Goal: Task Accomplishment & Management: Manage account settings

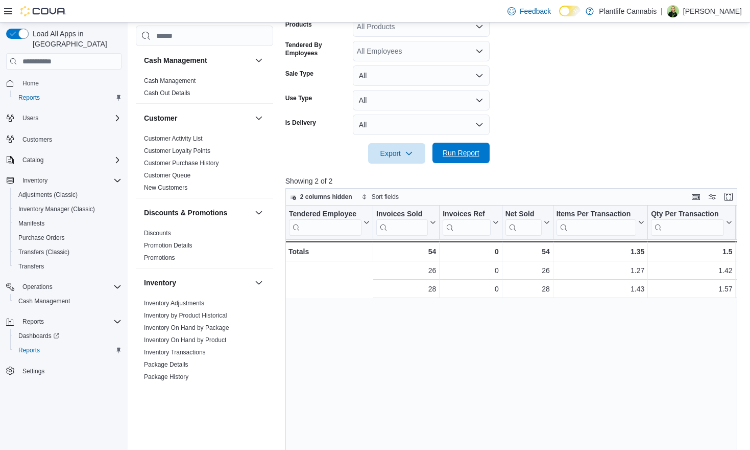
scroll to position [0, 190]
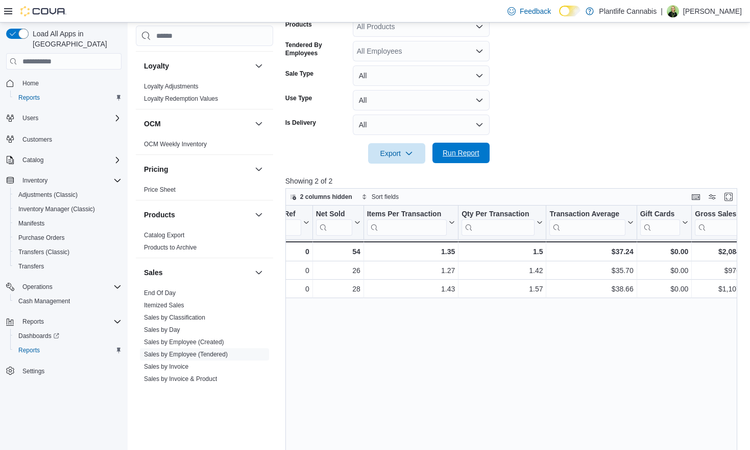
click at [470, 160] on span "Run Report" at bounding box center [461, 153] width 45 height 20
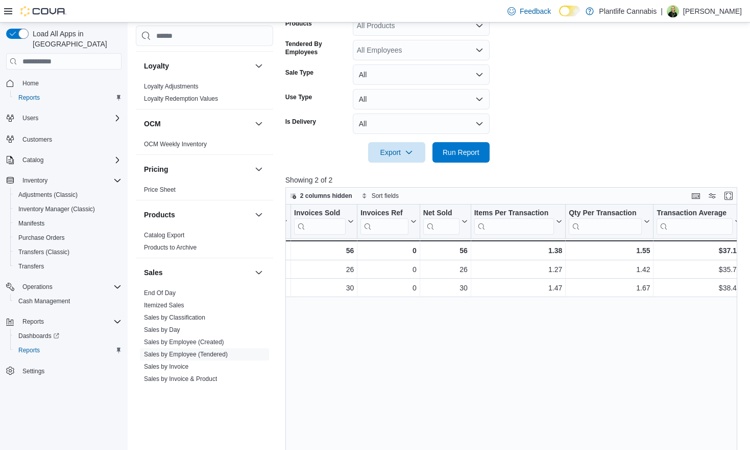
scroll to position [0, 0]
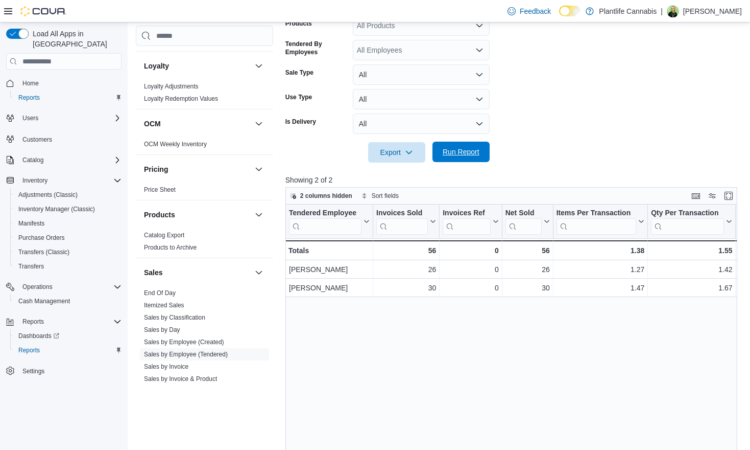
drag, startPoint x: 476, startPoint y: 155, endPoint x: 474, endPoint y: 149, distance: 6.9
click at [476, 156] on span "Run Report" at bounding box center [461, 152] width 37 height 10
click at [460, 156] on span "Run Report" at bounding box center [461, 152] width 37 height 10
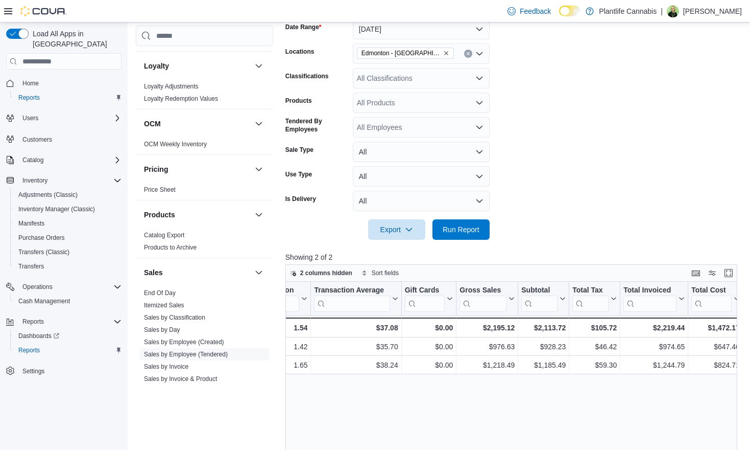
scroll to position [166, 0]
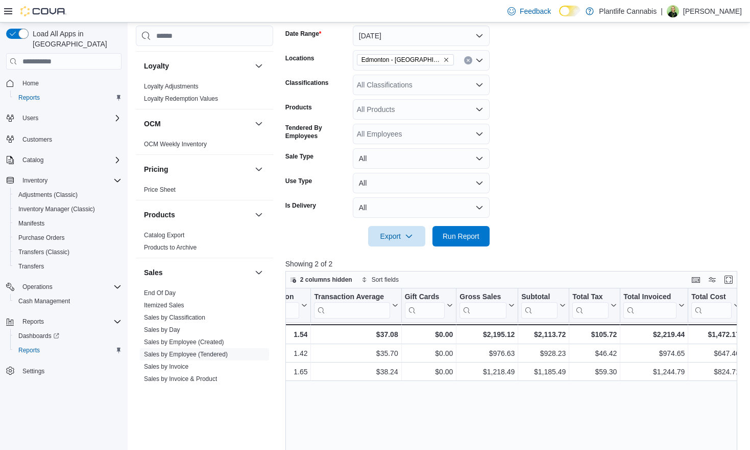
click at [406, 85] on div "All Classifications" at bounding box center [421, 85] width 137 height 20
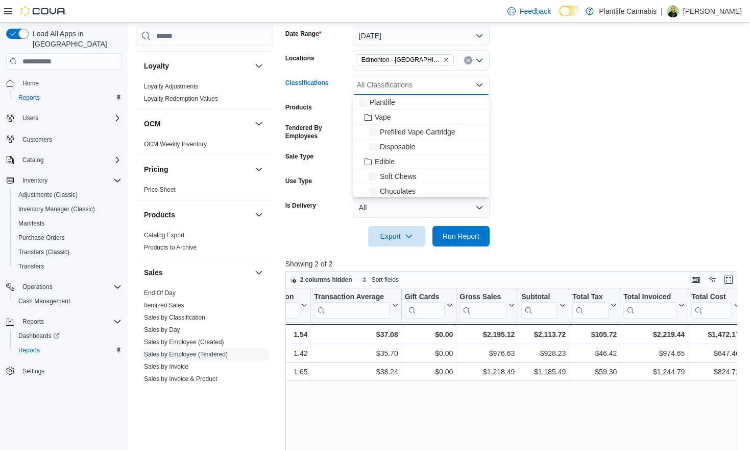
click at [406, 85] on div "All Classifications" at bounding box center [421, 85] width 137 height 20
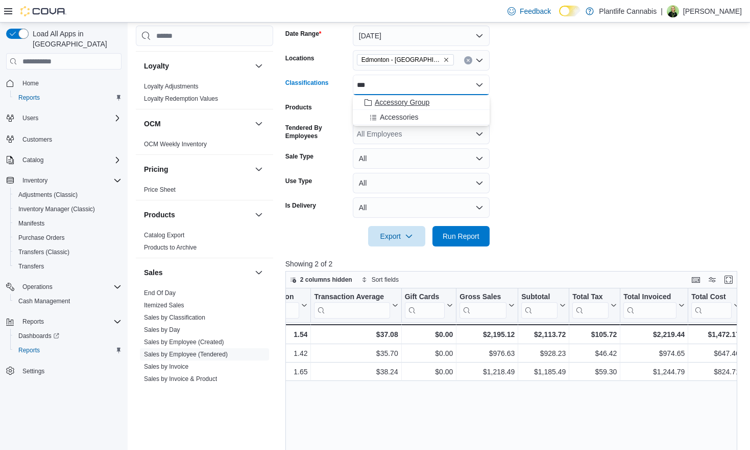
type input "***"
click at [437, 103] on div "Accessory Group" at bounding box center [421, 102] width 125 height 10
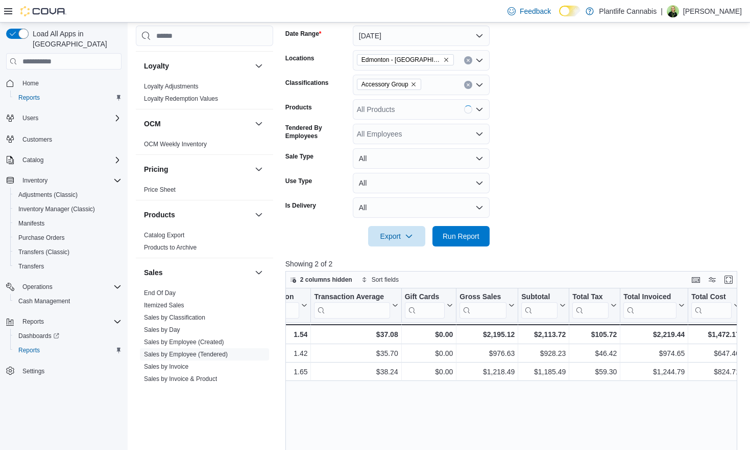
drag, startPoint x: 553, startPoint y: 125, endPoint x: 519, endPoint y: 148, distance: 40.5
click at [550, 128] on form "Date Range [DATE] Locations [GEOGRAPHIC_DATA] - ICE District Classifications Ac…" at bounding box center [514, 129] width 457 height 233
drag, startPoint x: 461, startPoint y: 235, endPoint x: 514, endPoint y: 242, distance: 53.6
click at [461, 235] on span "Run Report" at bounding box center [461, 236] width 37 height 10
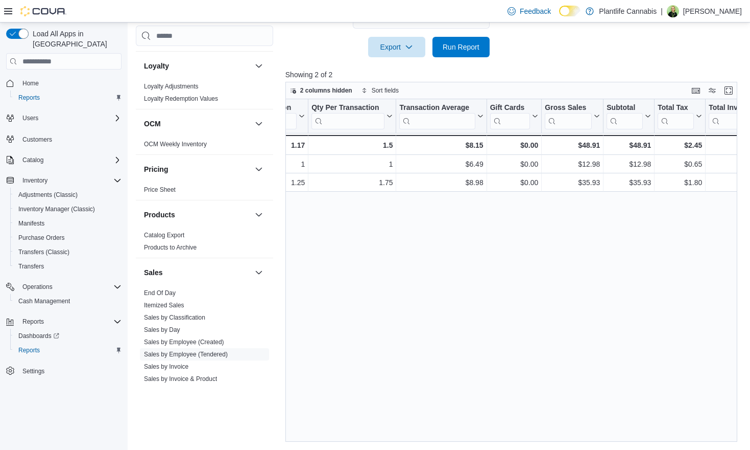
scroll to position [0, 374]
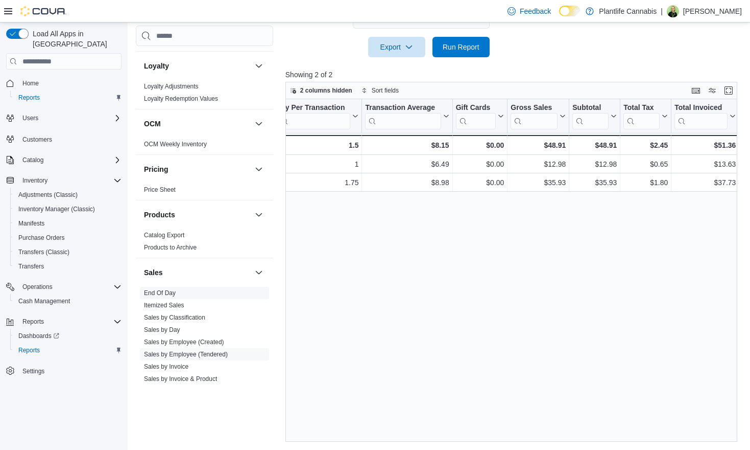
click at [157, 292] on link "End Of Day" at bounding box center [160, 292] width 32 height 7
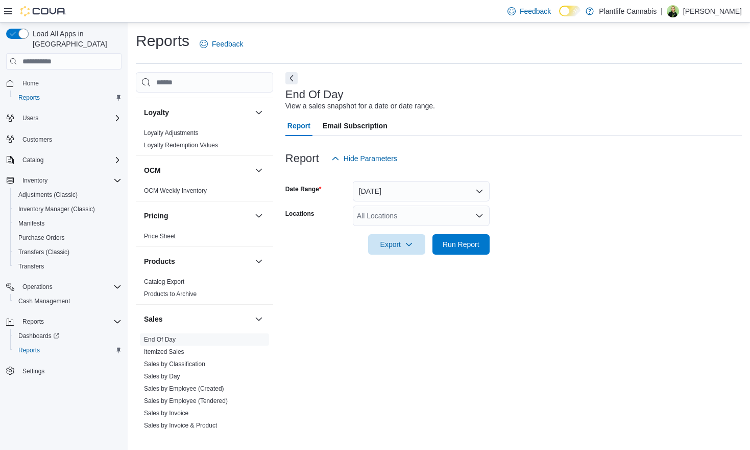
click at [406, 211] on div "All Locations" at bounding box center [421, 215] width 137 height 20
type input "***"
click at [408, 231] on span "Edmonton - [GEOGRAPHIC_DATA]" at bounding box center [436, 233] width 113 height 10
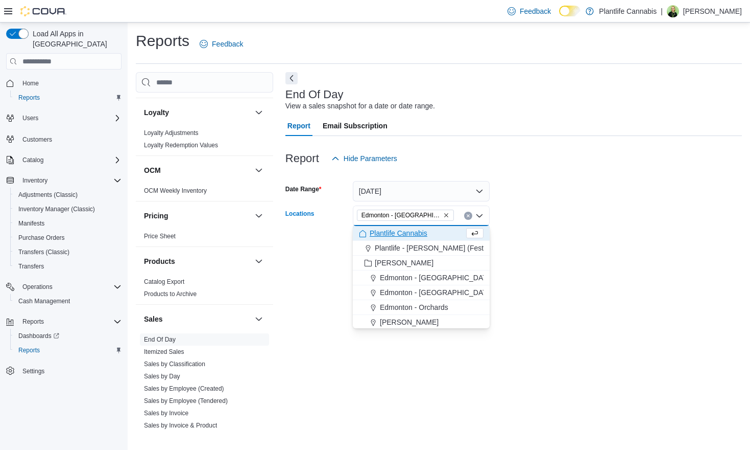
click at [592, 220] on form "Date Range [DATE] Locations [GEOGRAPHIC_DATA] - [GEOGRAPHIC_DATA] Combo box. Se…" at bounding box center [514, 212] width 457 height 86
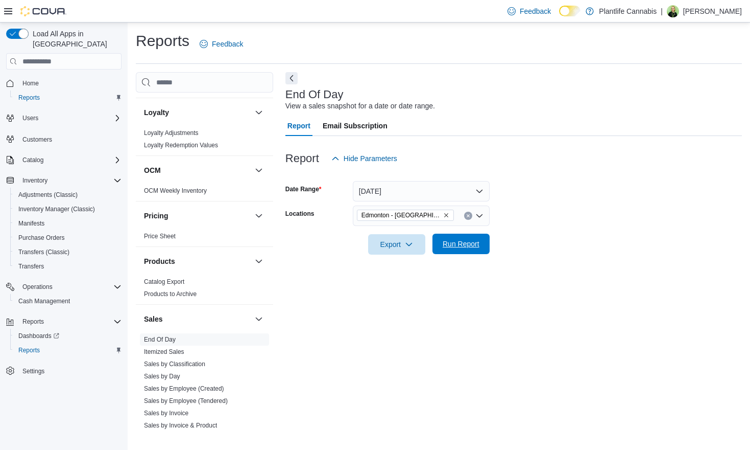
click at [476, 245] on span "Run Report" at bounding box center [461, 244] width 37 height 10
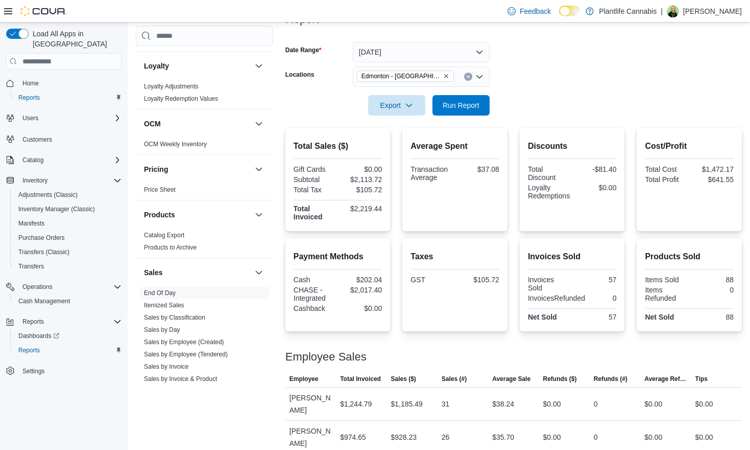
scroll to position [91, 0]
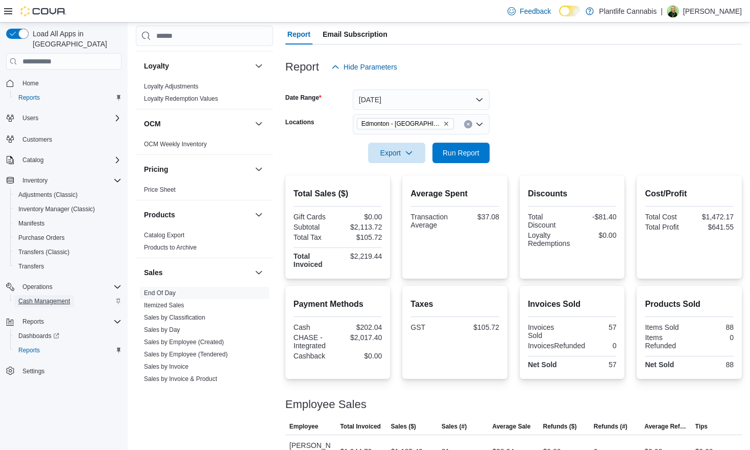
click at [47, 297] on span "Cash Management" at bounding box center [44, 301] width 52 height 8
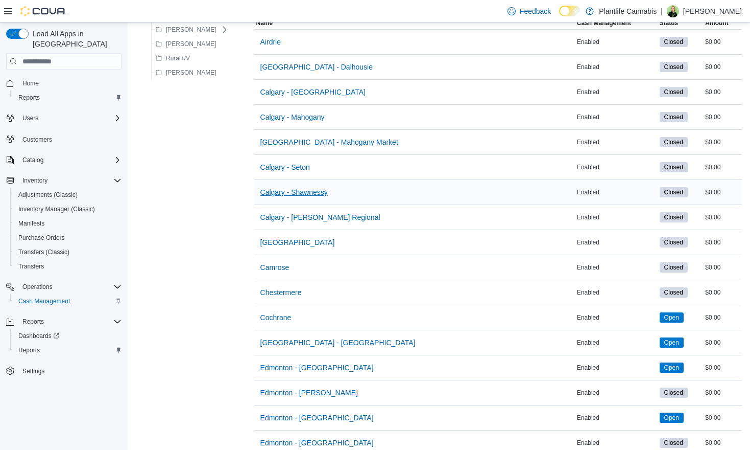
scroll to position [133, 0]
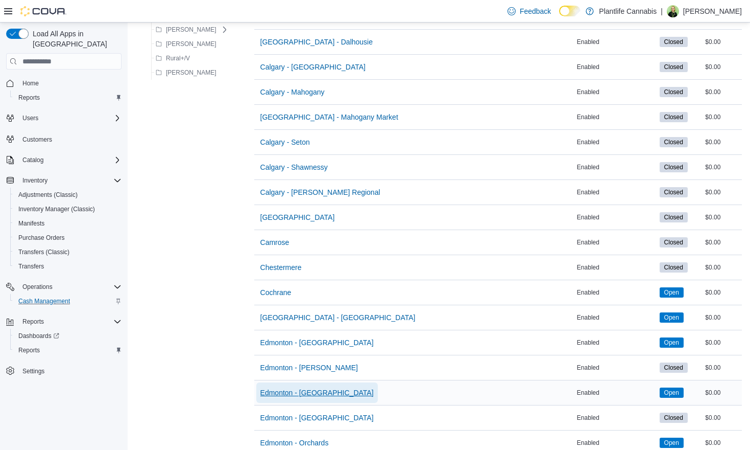
click at [322, 395] on span "Edmonton - [GEOGRAPHIC_DATA]" at bounding box center [317, 392] width 113 height 10
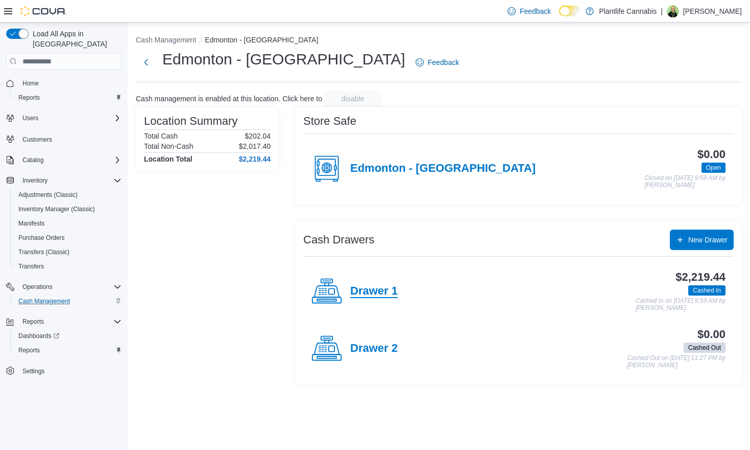
click at [371, 295] on h4 "Drawer 1" at bounding box center [374, 291] width 48 height 13
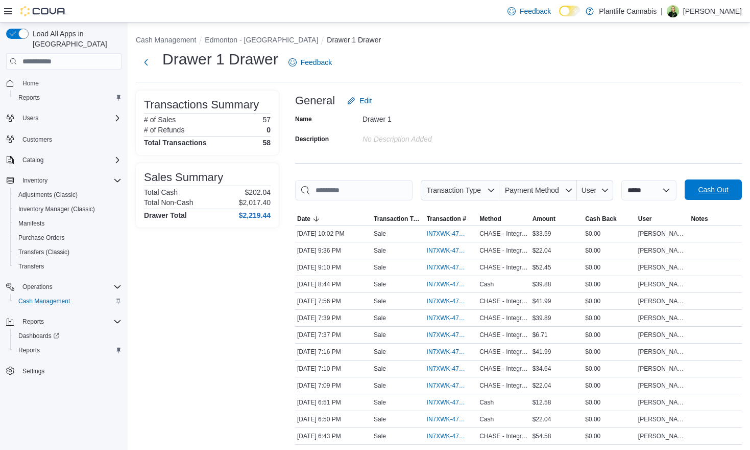
click at [691, 200] on span "Cash Out" at bounding box center [713, 189] width 45 height 20
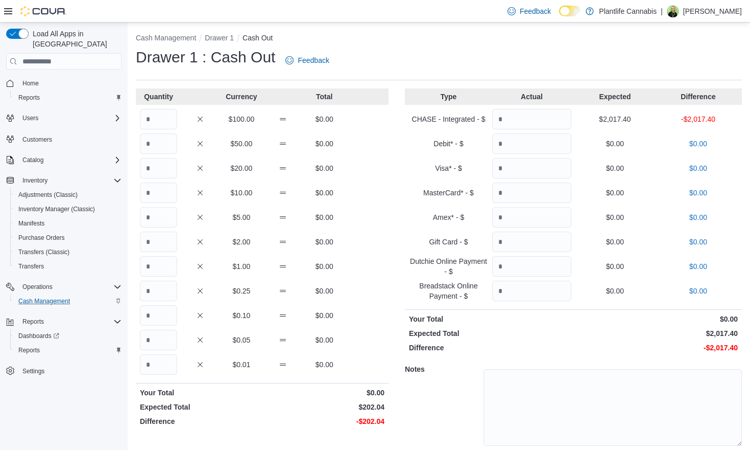
scroll to position [36, 0]
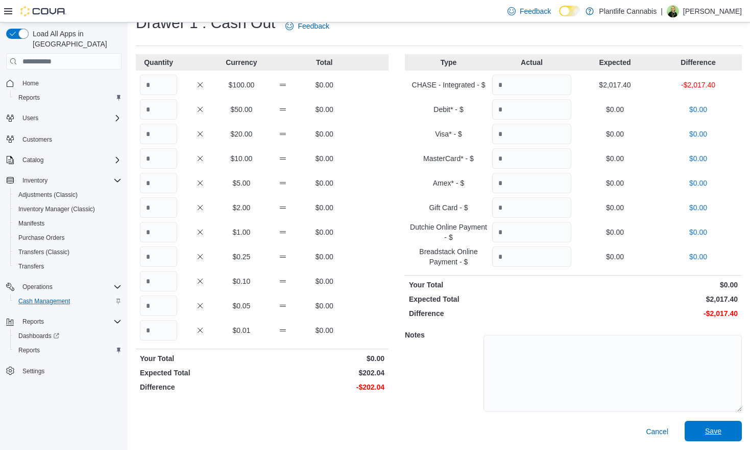
click at [712, 434] on span "Save" at bounding box center [713, 431] width 16 height 10
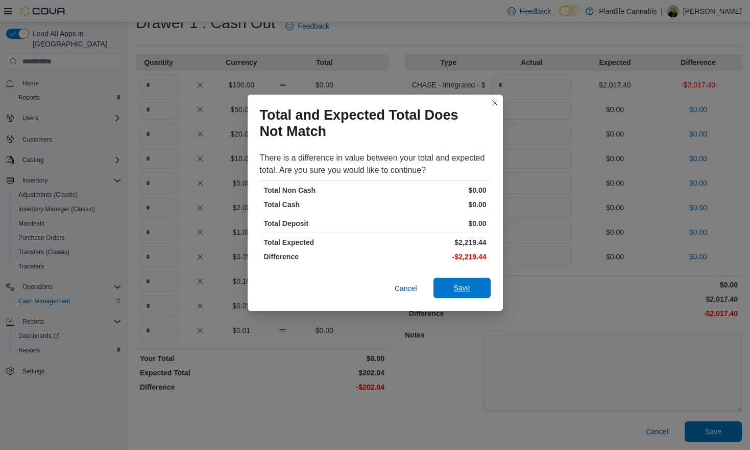
click at [456, 293] on span "Save" at bounding box center [462, 287] width 45 height 20
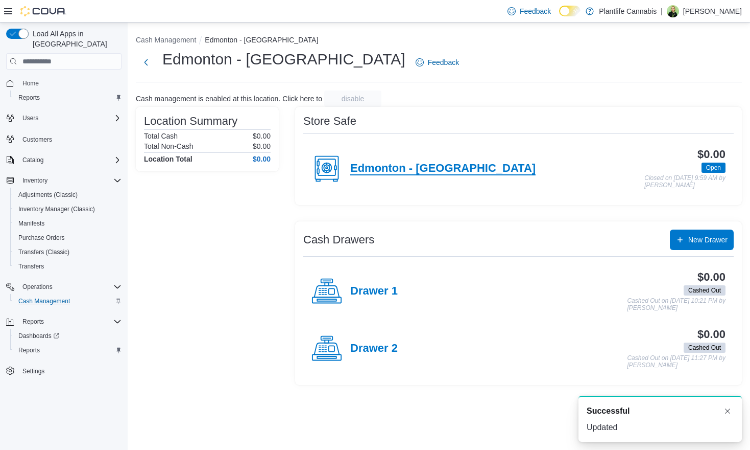
click at [413, 164] on h4 "Edmonton - [GEOGRAPHIC_DATA]" at bounding box center [442, 168] width 185 height 13
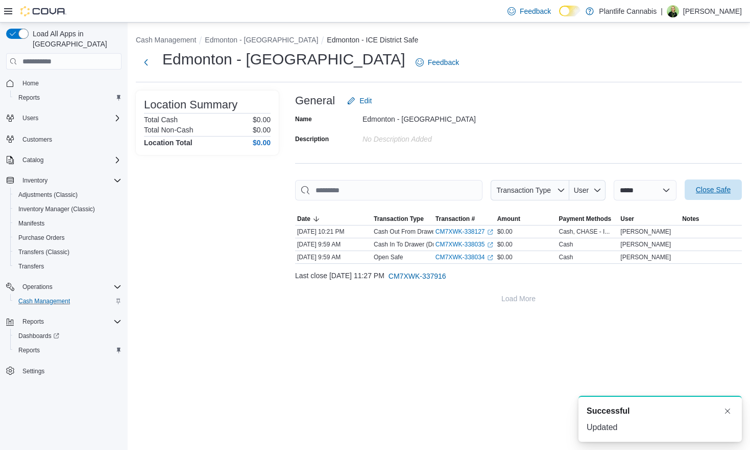
click at [713, 190] on span "Close Safe" at bounding box center [713, 189] width 35 height 10
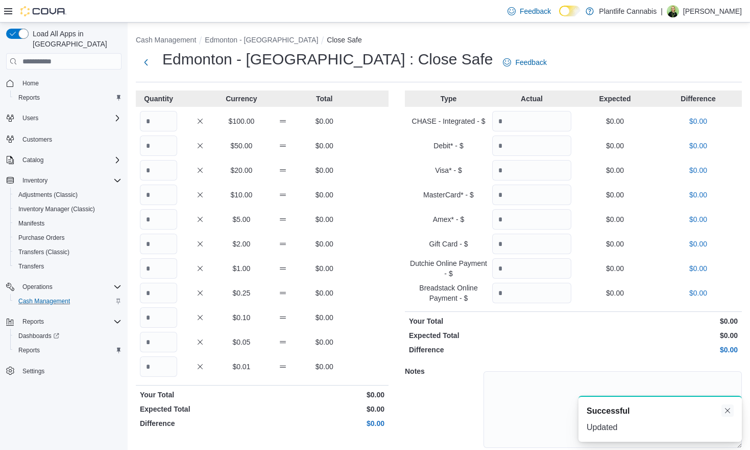
click at [727, 411] on button "Dismiss toast" at bounding box center [728, 410] width 12 height 12
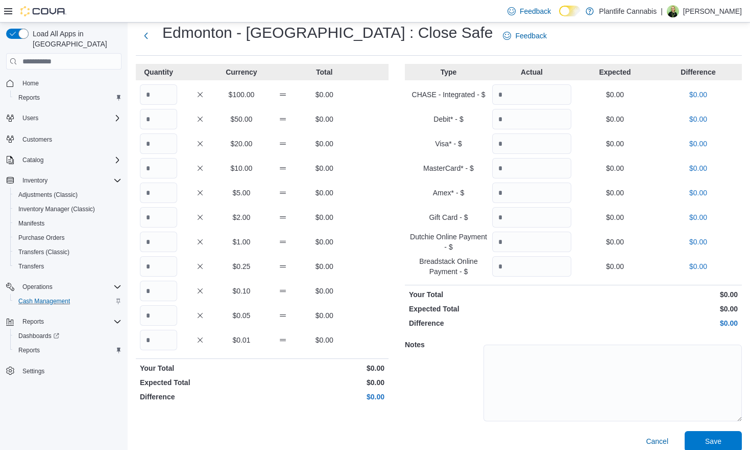
scroll to position [36, 0]
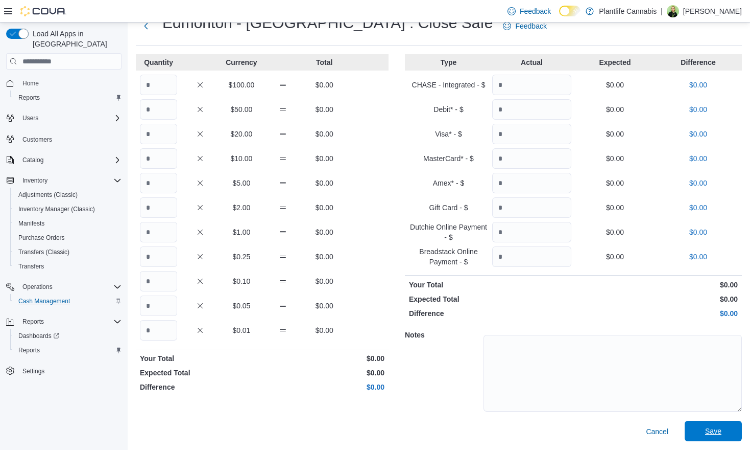
click at [727, 433] on span "Save" at bounding box center [713, 430] width 45 height 20
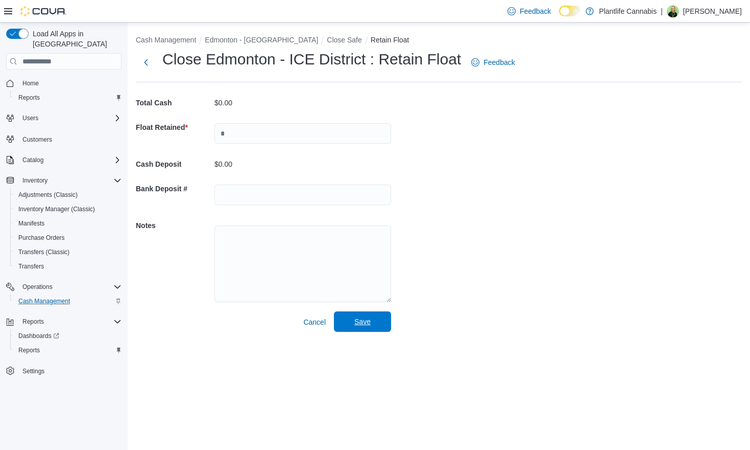
click at [357, 326] on span "Save" at bounding box center [363, 321] width 16 height 10
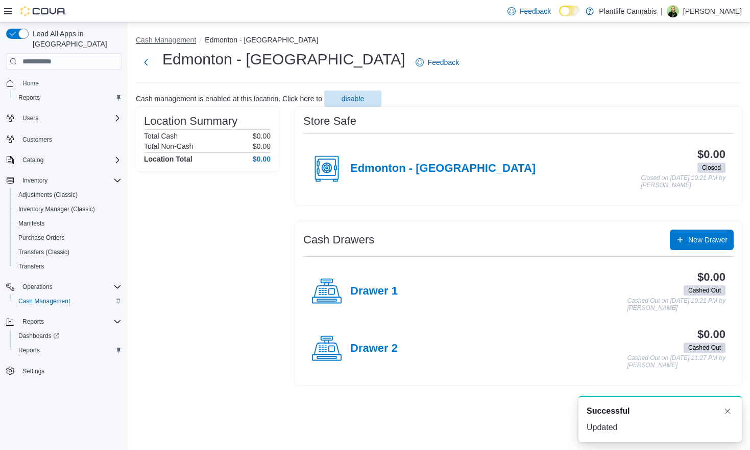
click at [194, 41] on button "Cash Management" at bounding box center [166, 40] width 60 height 8
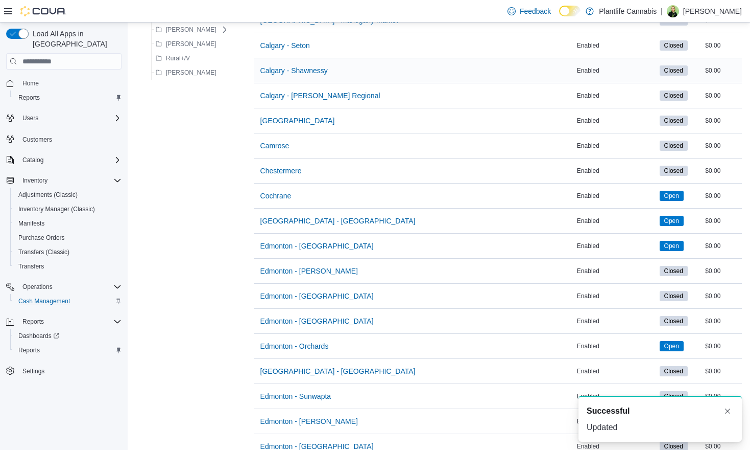
scroll to position [230, 0]
